Goal: Obtain resource: Download file/media

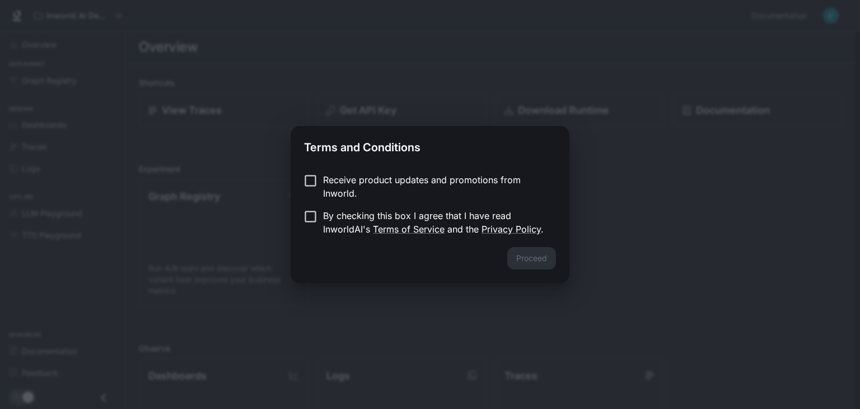
drag, startPoint x: 296, startPoint y: 180, endPoint x: 269, endPoint y: 249, distance: 74.5
drag, startPoint x: 269, startPoint y: 249, endPoint x: 260, endPoint y: 208, distance: 42.4
drag, startPoint x: 260, startPoint y: 208, endPoint x: 323, endPoint y: 50, distance: 169.9
drag, startPoint x: 323, startPoint y: 50, endPoint x: 594, endPoint y: 14, distance: 273.4
click at [592, 13] on div "Terms and Conditions Receive product updates and promotions from Inworld. By ch…" at bounding box center [430, 204] width 860 height 409
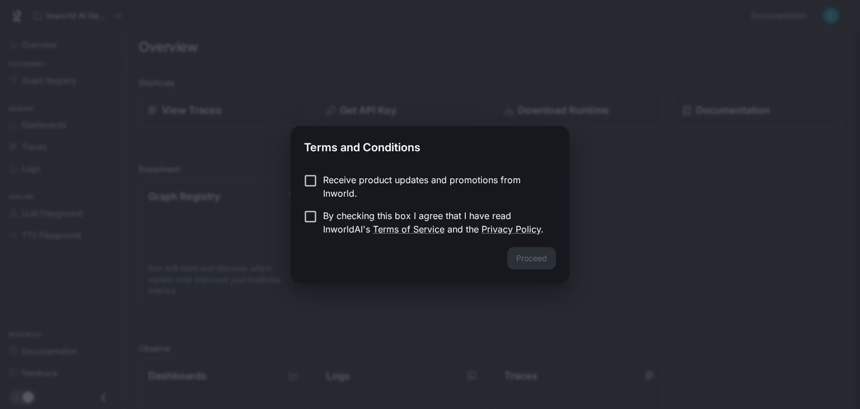
click at [594, 14] on div "Terms and Conditions Receive product updates and promotions from Inworld. By ch…" at bounding box center [430, 204] width 860 height 409
click at [538, 249] on button "Proceed" at bounding box center [531, 258] width 49 height 22
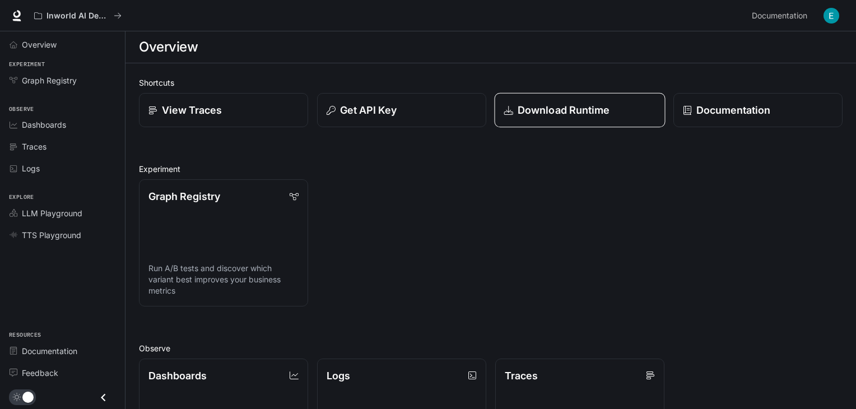
click at [546, 114] on p "Download Runtime" at bounding box center [563, 109] width 92 height 15
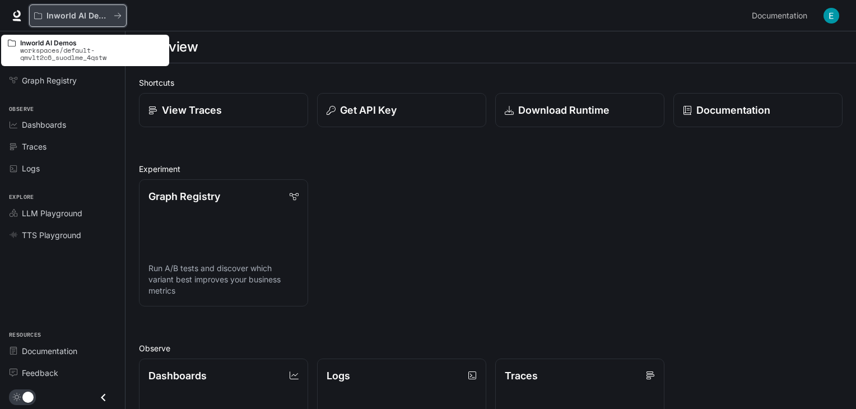
click at [116, 10] on button "Inworld AI Demos" at bounding box center [77, 15] width 97 height 22
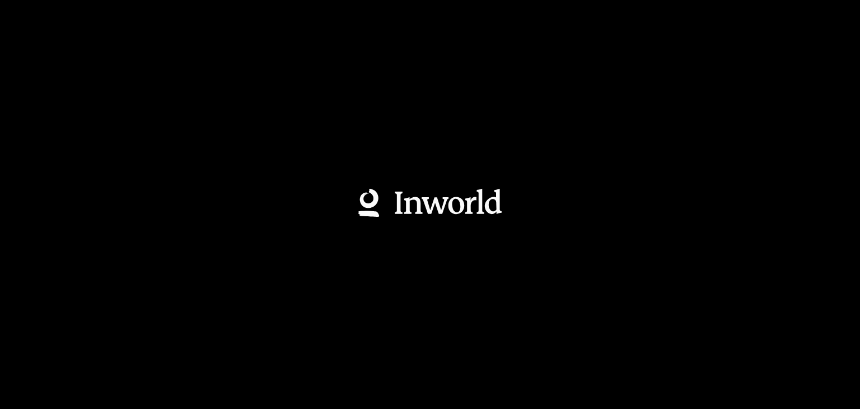
click at [116, 10] on div at bounding box center [430, 204] width 860 height 409
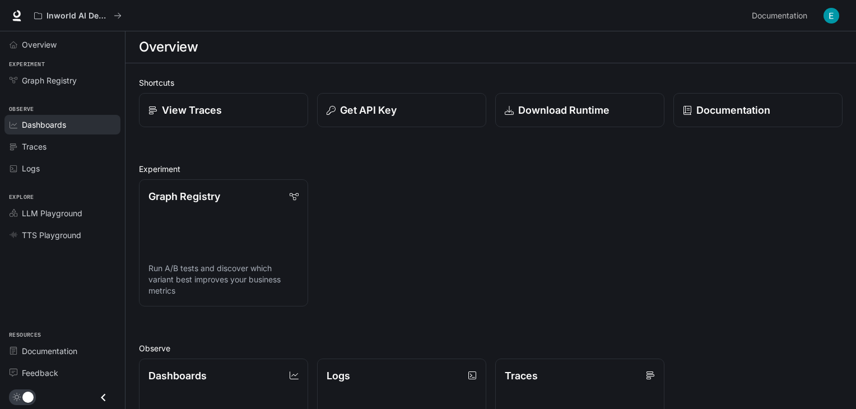
click at [52, 124] on span "Dashboards" at bounding box center [44, 125] width 44 height 12
click at [52, 124] on html "Skip to main content Inworld AI Demos Documentation Documentation Portal Overvi…" at bounding box center [428, 339] width 856 height 678
click at [81, 212] on span "LLM Playground" at bounding box center [52, 213] width 60 height 12
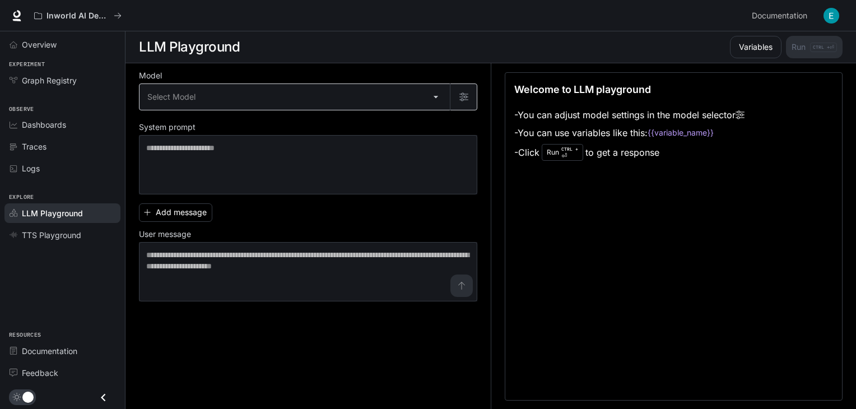
click at [435, 94] on body "Skip to main content Inworld AI Demos Documentation Documentation Portal Overvi…" at bounding box center [428, 204] width 856 height 409
click at [438, 93] on body "Skip to main content Inworld AI Demos Documentation Documentation Portal Overvi…" at bounding box center [428, 204] width 856 height 409
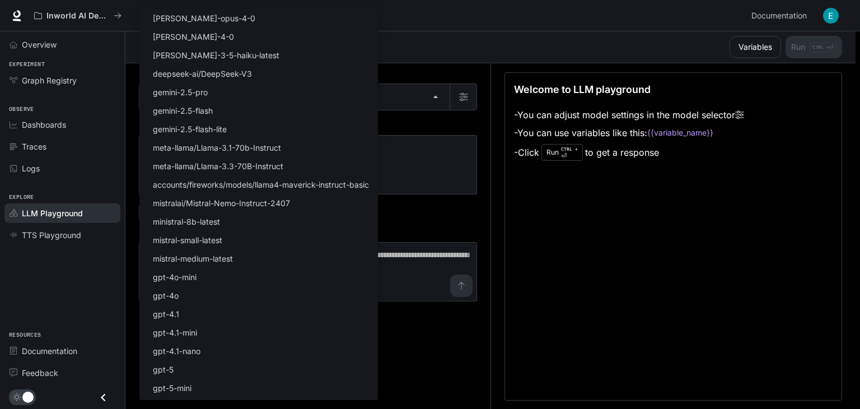
click at [393, 129] on div at bounding box center [430, 204] width 860 height 409
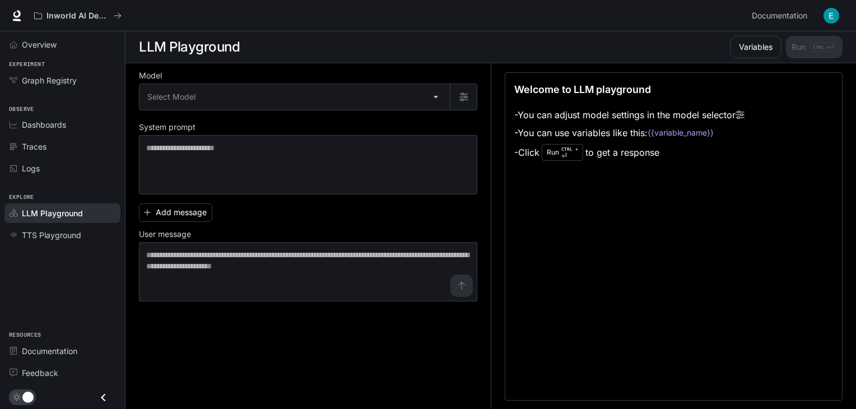
click at [393, 129] on div at bounding box center [428, 204] width 856 height 409
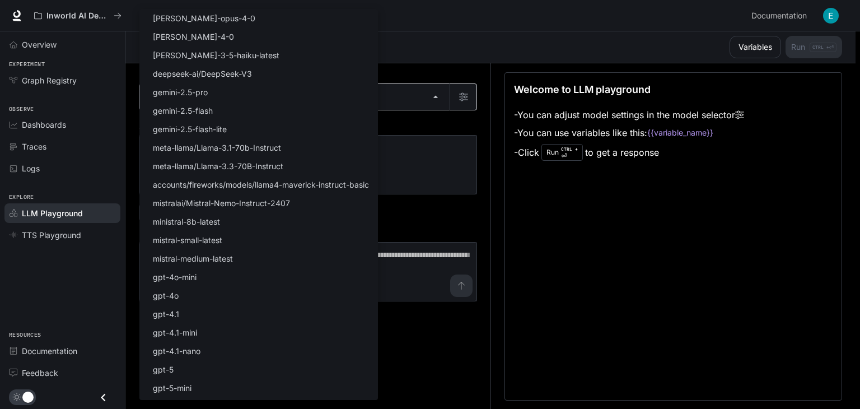
click at [440, 92] on body "Skip to main content Inworld AI Demos Documentation Documentation Portal Overvi…" at bounding box center [430, 204] width 860 height 409
